Goal: Task Accomplishment & Management: Complete application form

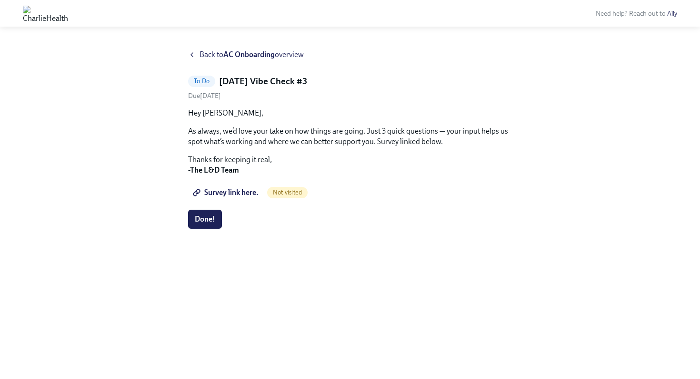
click at [224, 191] on span "Survey link here." at bounding box center [227, 193] width 64 height 10
